Goal: Information Seeking & Learning: Learn about a topic

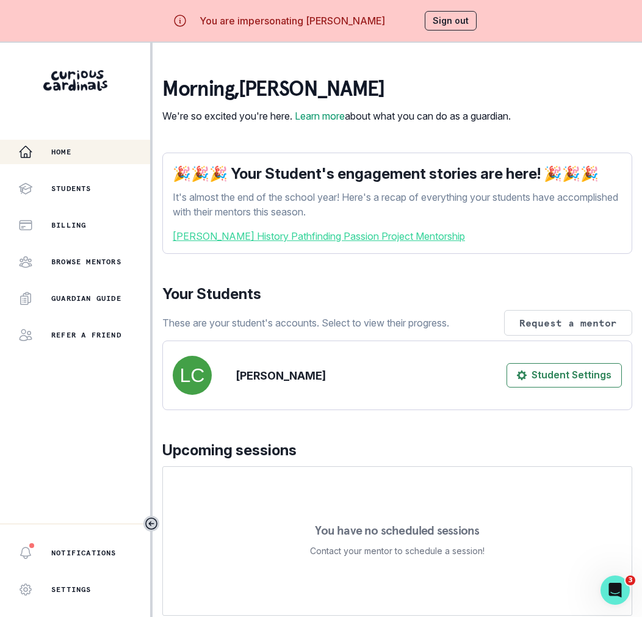
scroll to position [154, 0]
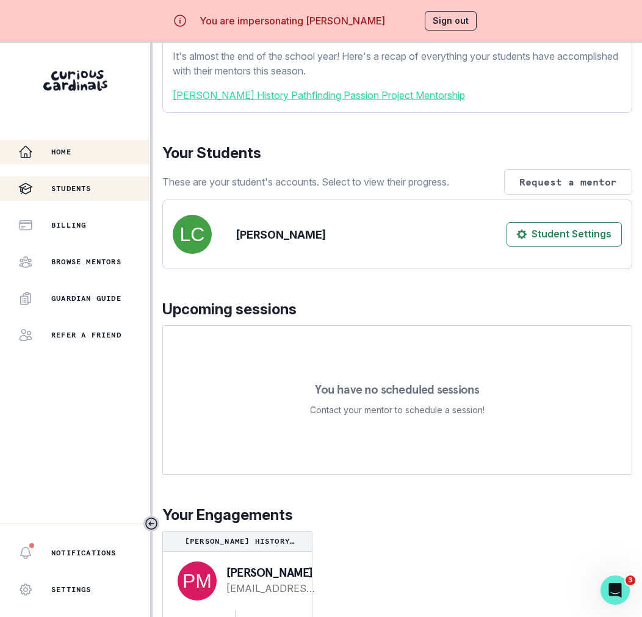
click at [117, 194] on div "Students" at bounding box center [84, 188] width 132 height 15
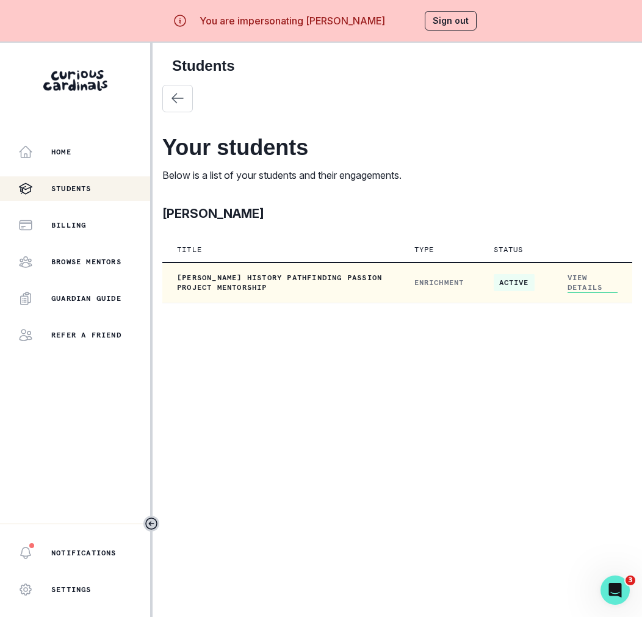
click at [570, 287] on link "View Details" at bounding box center [593, 283] width 50 height 20
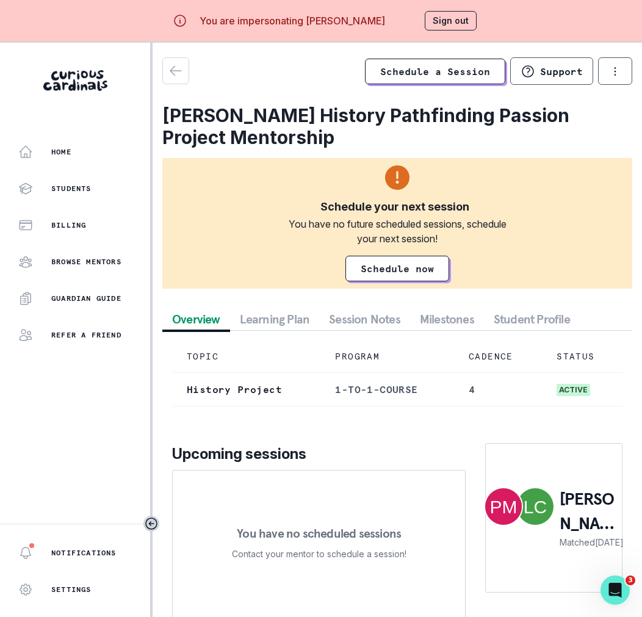
click at [385, 317] on button "Session Notes" at bounding box center [364, 319] width 91 height 22
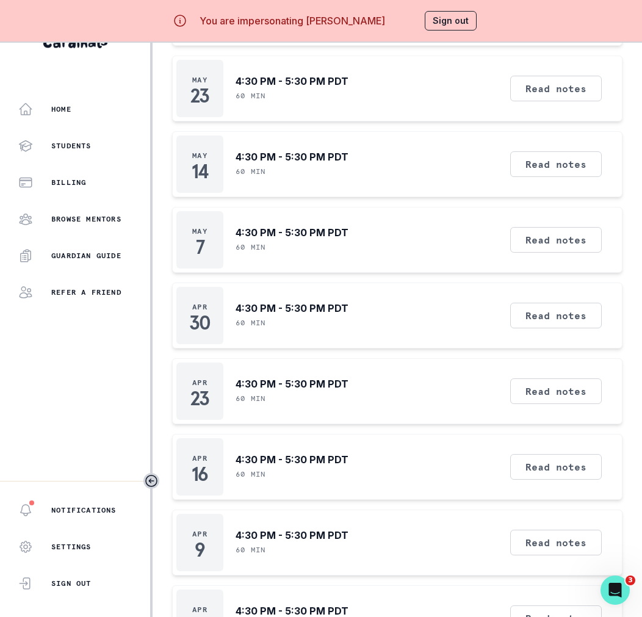
scroll to position [743, 0]
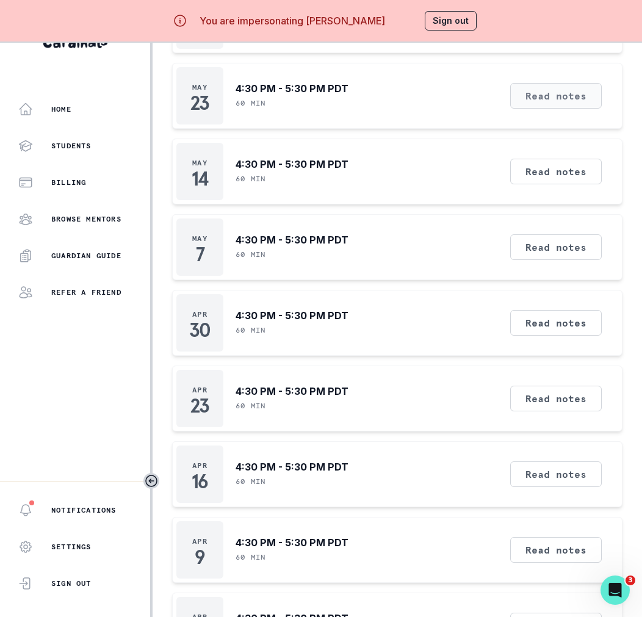
click at [571, 101] on button "Read notes" at bounding box center [557, 96] width 92 height 26
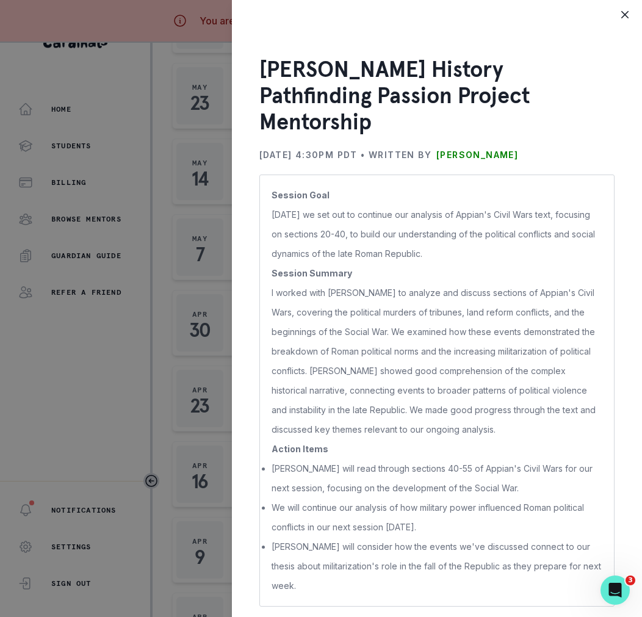
click at [231, 391] on div "[PERSON_NAME] History Pathfinding Passion Project Mentorship [DATE] 4:30PM PDT …" at bounding box center [321, 308] width 642 height 617
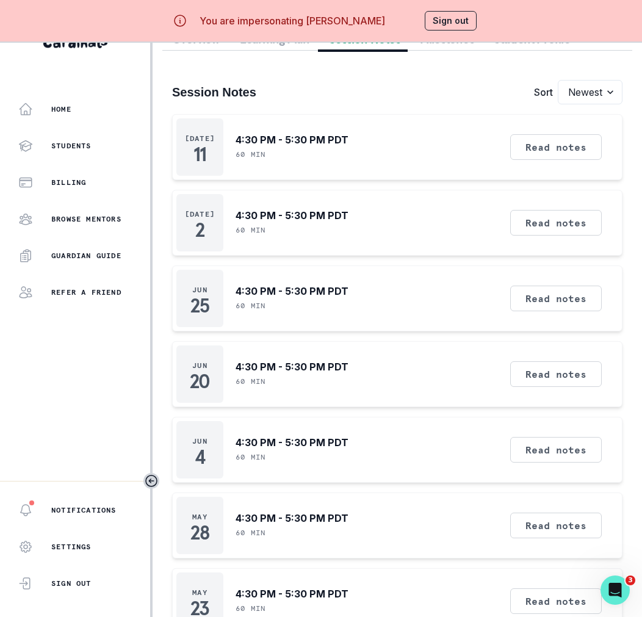
scroll to position [225, 0]
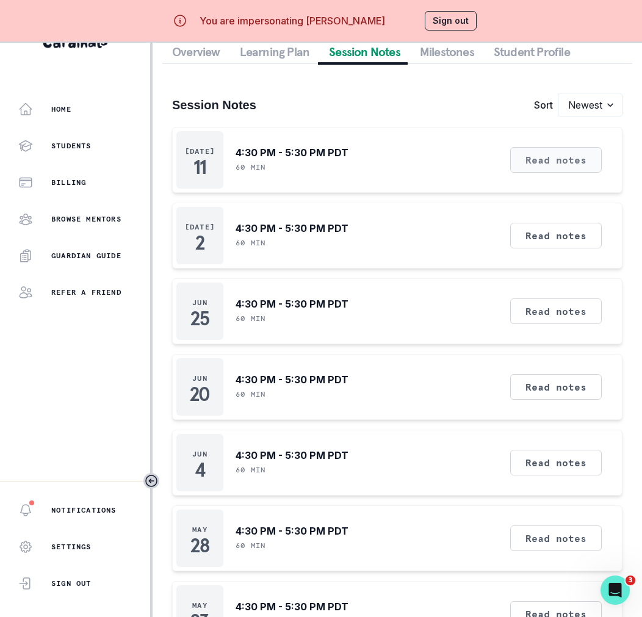
click at [559, 165] on button "Read notes" at bounding box center [557, 160] width 92 height 26
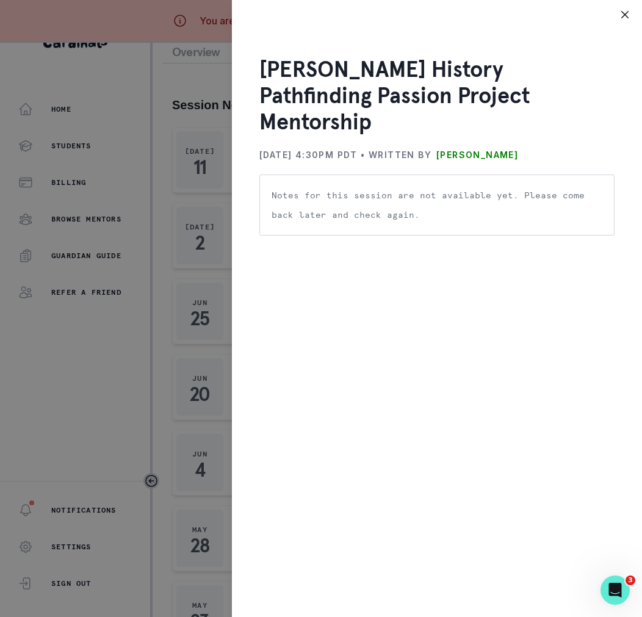
click at [198, 345] on div "[PERSON_NAME] History Pathfinding Passion Project Mentorship [DATE] 4:30PM PDT …" at bounding box center [321, 308] width 642 height 617
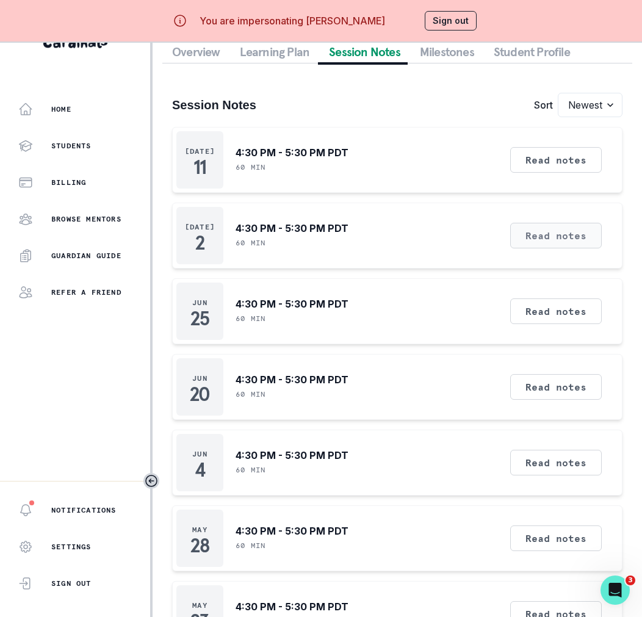
click at [542, 236] on button "Read notes" at bounding box center [557, 236] width 92 height 26
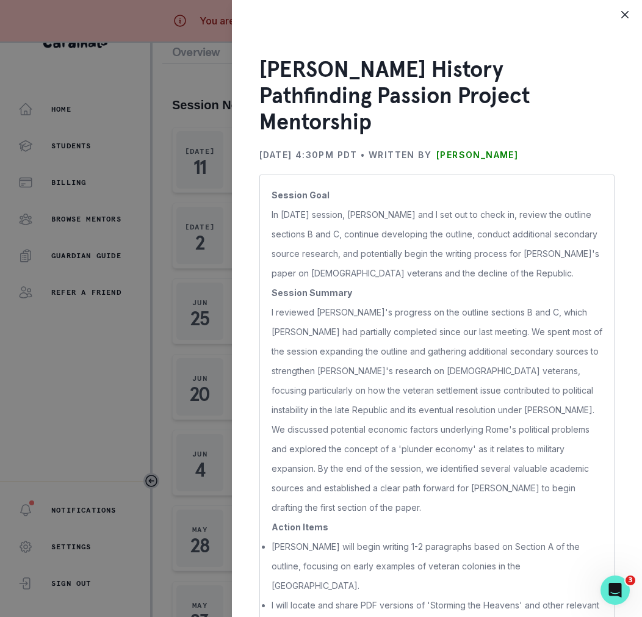
scroll to position [26, 0]
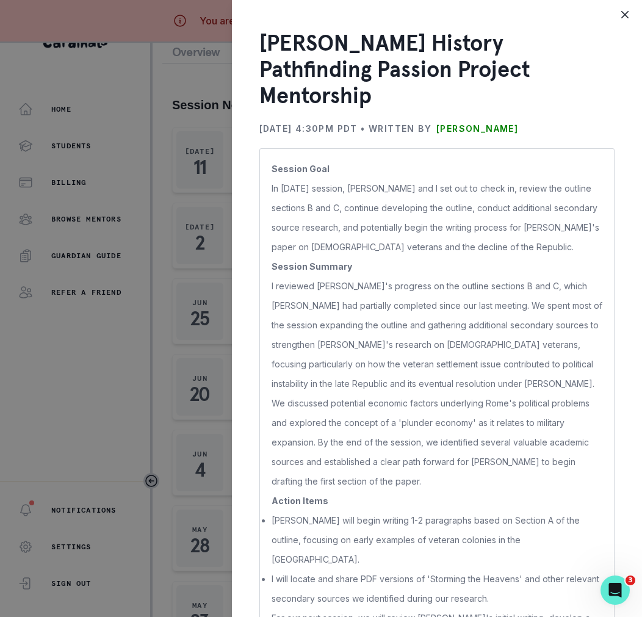
click at [216, 368] on div "[PERSON_NAME] History Pathfinding Passion Project Mentorship [DATE] 4:30PM PDT …" at bounding box center [321, 308] width 642 height 617
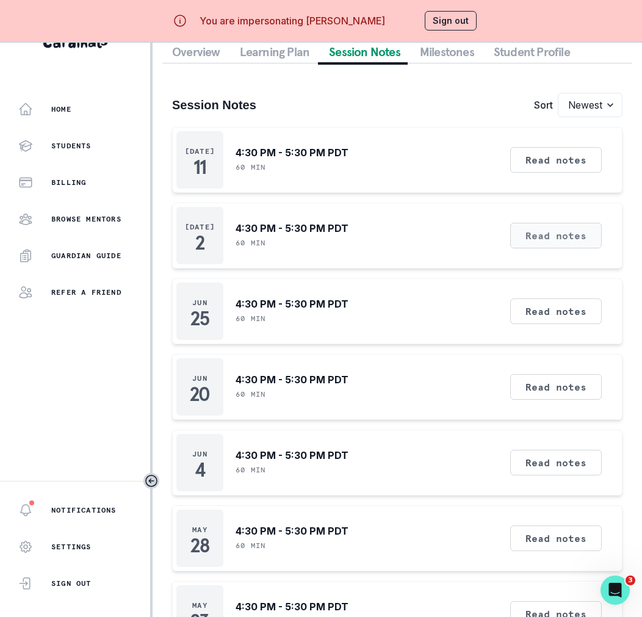
click at [519, 224] on button "Read notes" at bounding box center [557, 236] width 92 height 26
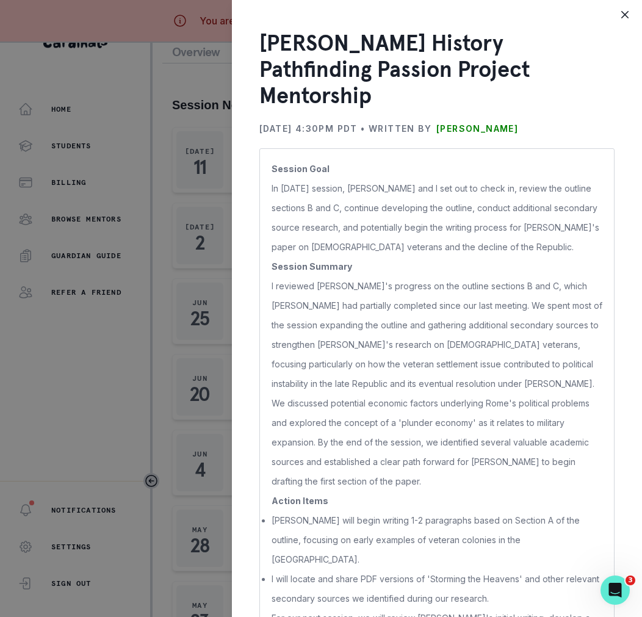
click at [144, 481] on div "[PERSON_NAME] History Pathfinding Passion Project Mentorship [DATE] 4:30PM PDT …" at bounding box center [321, 308] width 642 height 617
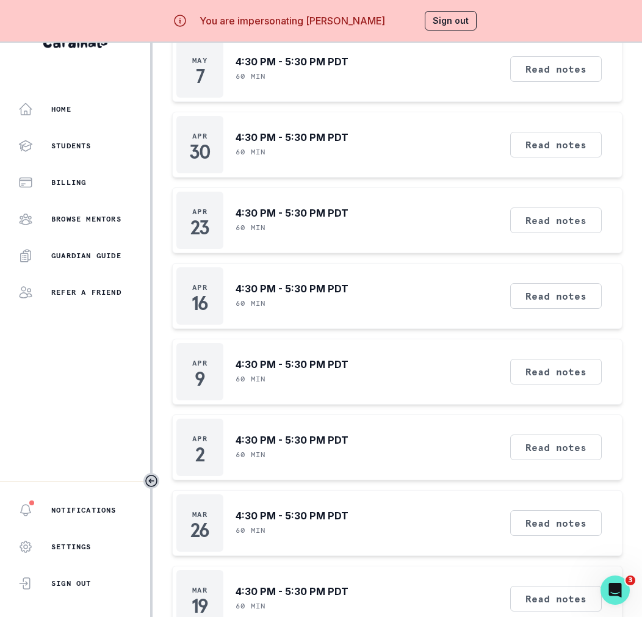
scroll to position [1029, 0]
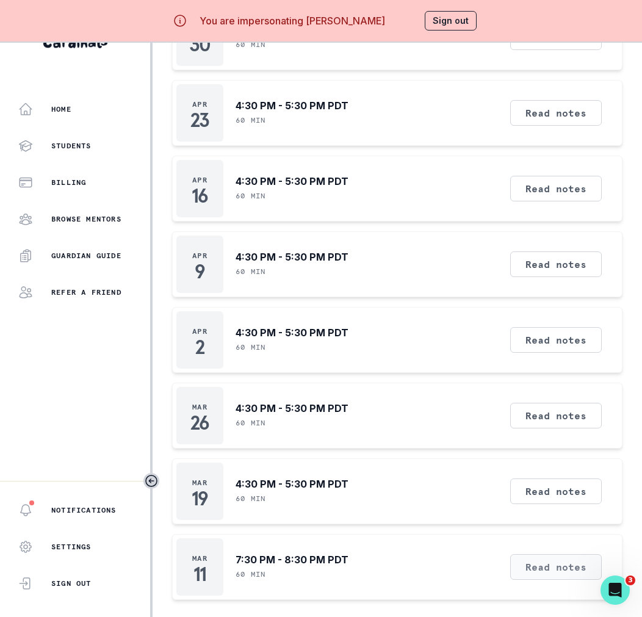
click at [544, 560] on button "Read notes" at bounding box center [557, 567] width 92 height 26
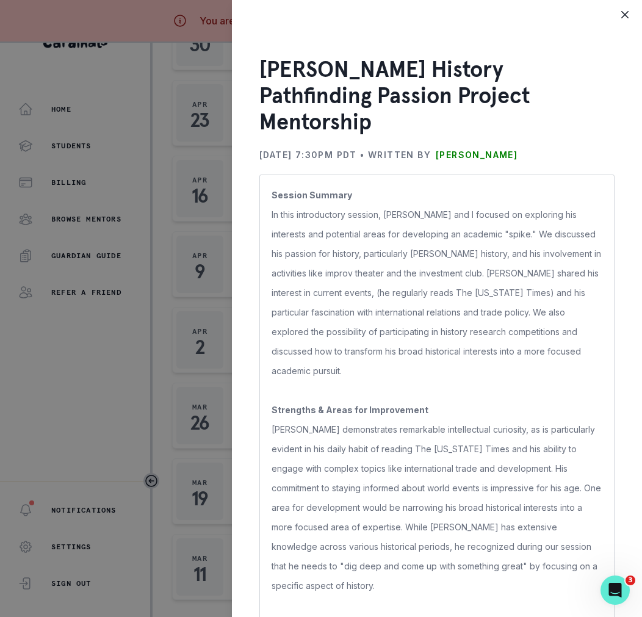
click at [209, 490] on div "[PERSON_NAME] History Pathfinding Passion Project Mentorship [DATE] 7:30PM PDT …" at bounding box center [321, 308] width 642 height 617
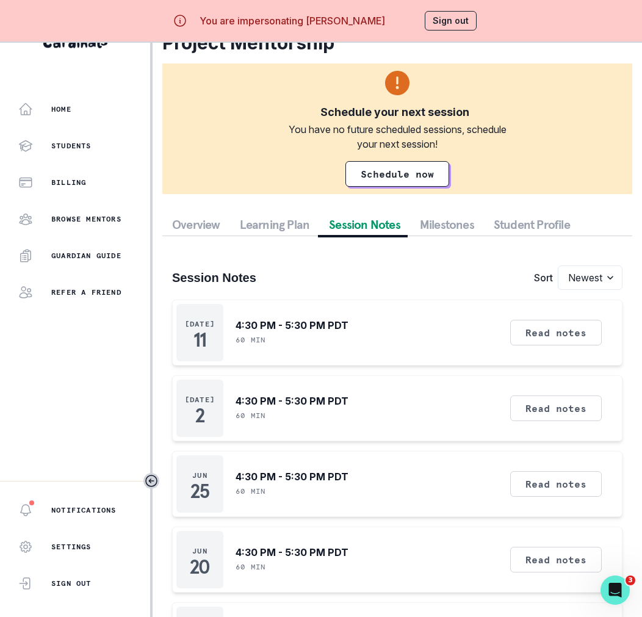
scroll to position [92, 0]
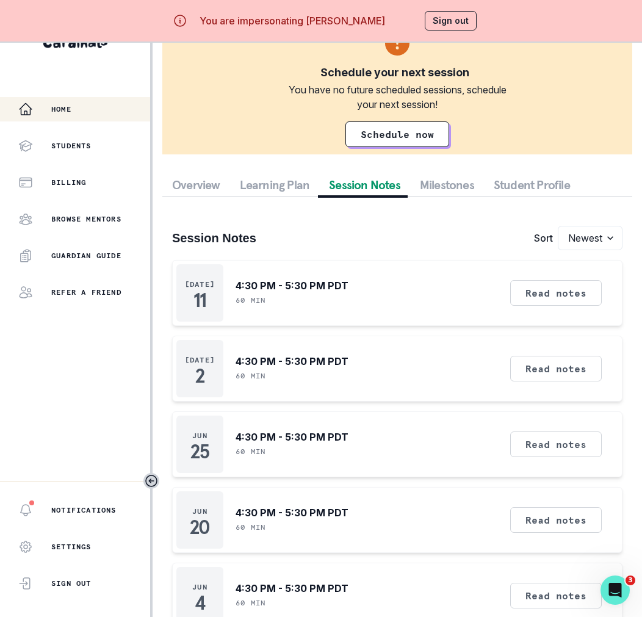
click at [63, 112] on p "Home" at bounding box center [61, 109] width 20 height 10
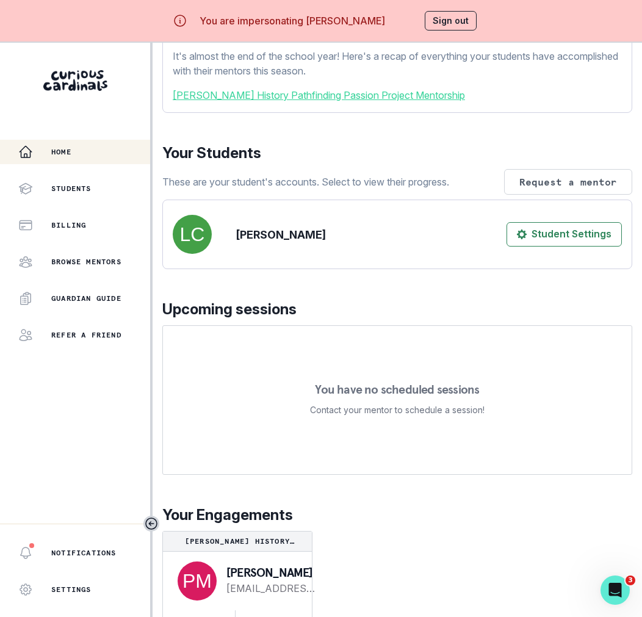
scroll to position [43, 0]
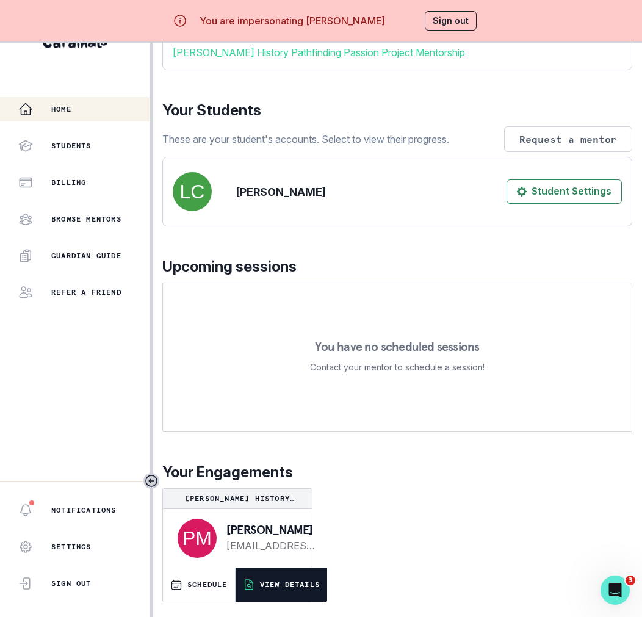
click at [284, 587] on p "VIEW DETAILS" at bounding box center [290, 585] width 60 height 10
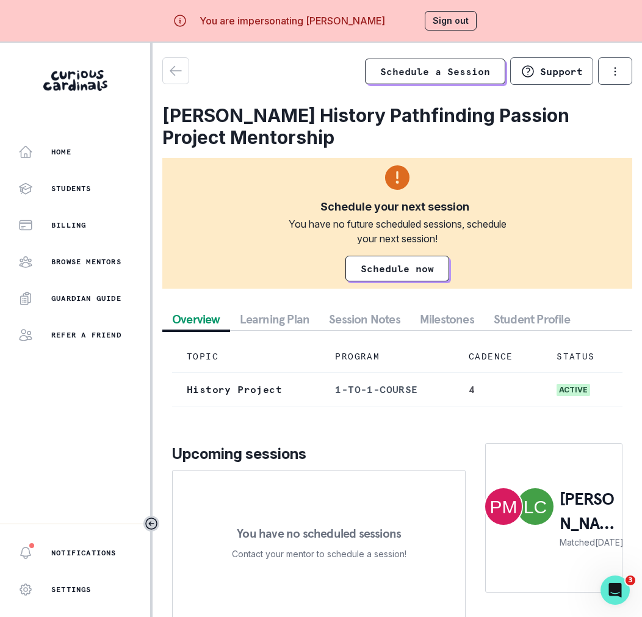
click at [519, 307] on div "Schedule a Session Support Request engagement pause Cancel subscription [PERSON…" at bounding box center [397, 343] width 470 height 572
click at [301, 327] on button "Learning Plan" at bounding box center [275, 319] width 90 height 22
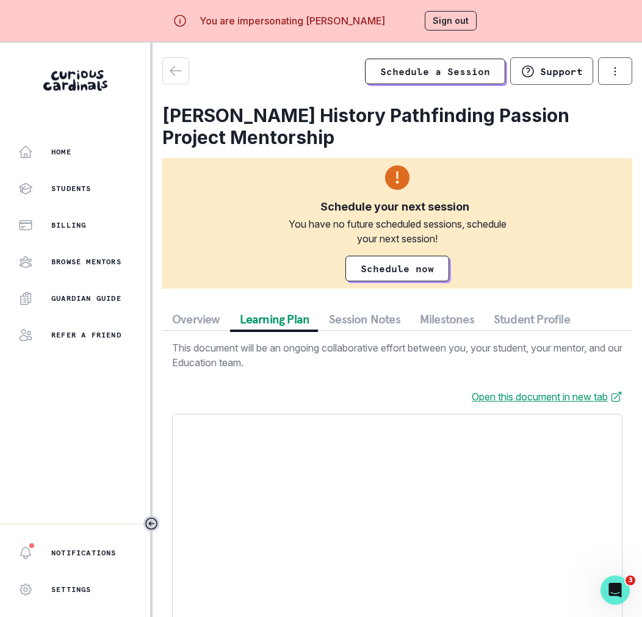
click at [364, 326] on button "Session Notes" at bounding box center [364, 319] width 91 height 22
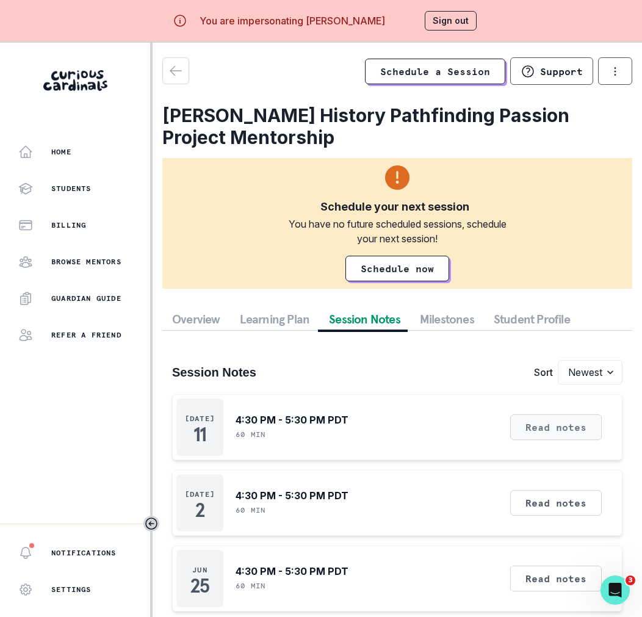
click at [526, 419] on button "Read notes" at bounding box center [557, 428] width 92 height 26
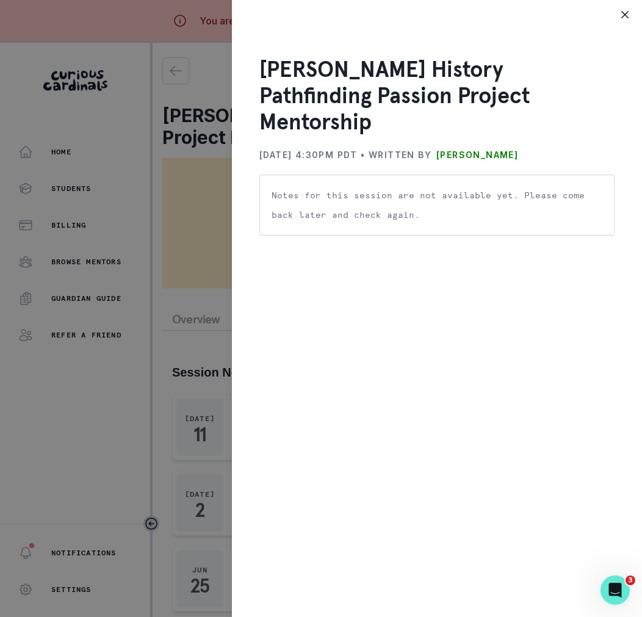
click at [491, 145] on p "[PERSON_NAME]" at bounding box center [478, 155] width 82 height 20
click at [159, 183] on div "[PERSON_NAME] History Pathfinding Passion Project Mentorship [DATE] 4:30PM PDT …" at bounding box center [321, 308] width 642 height 617
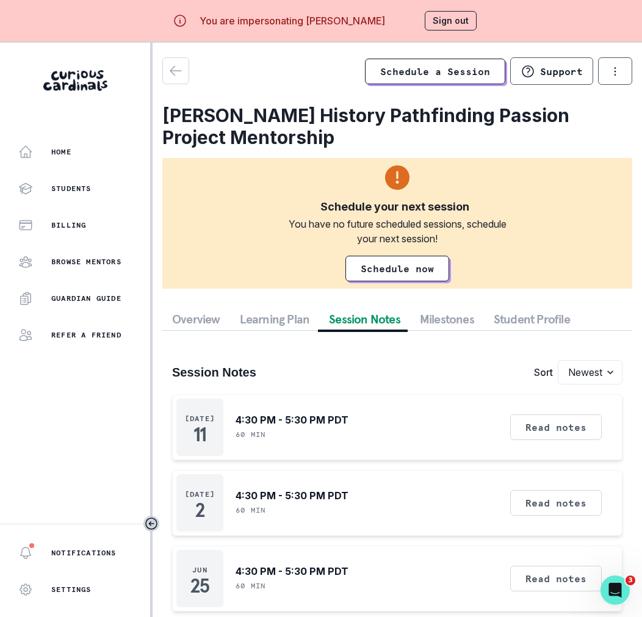
click at [514, 314] on button "Student Profile" at bounding box center [532, 319] width 96 height 22
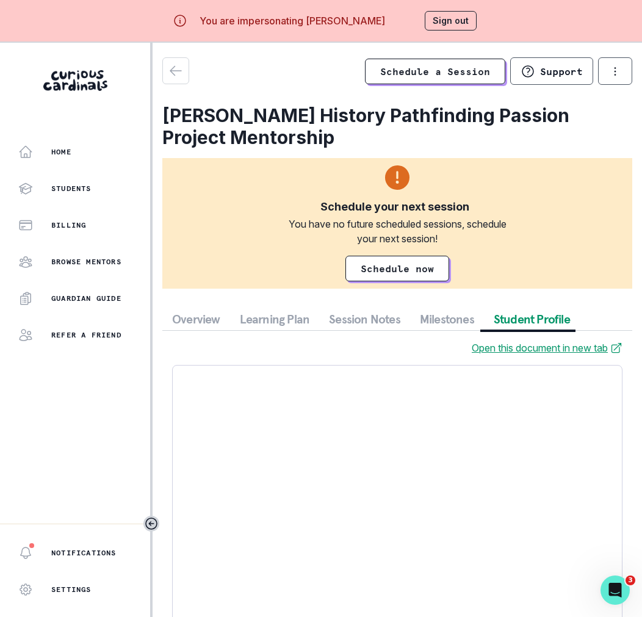
scroll to position [75, 0]
